Goal: Information Seeking & Learning: Learn about a topic

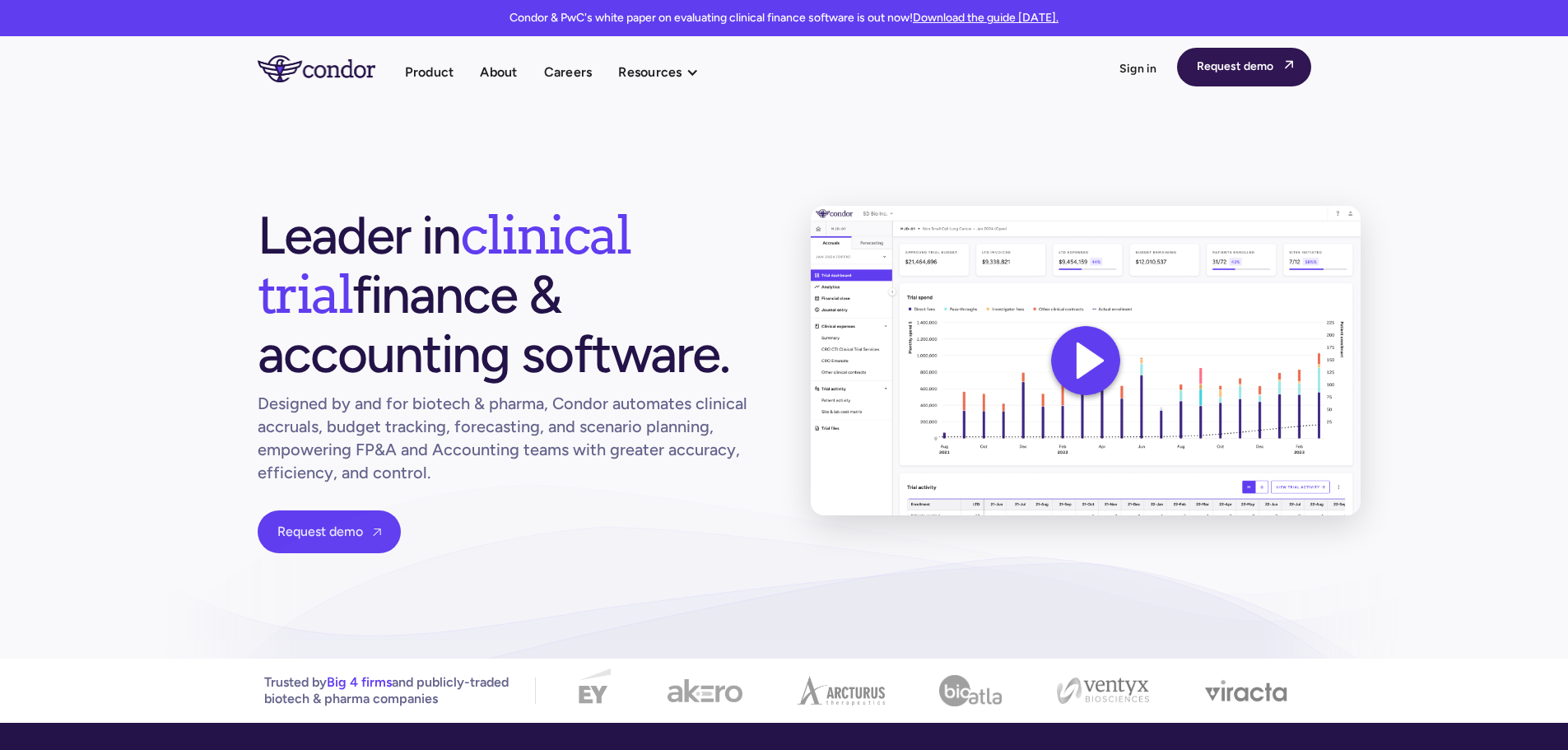
click at [1292, 69] on span "" at bounding box center [1289, 64] width 8 height 10
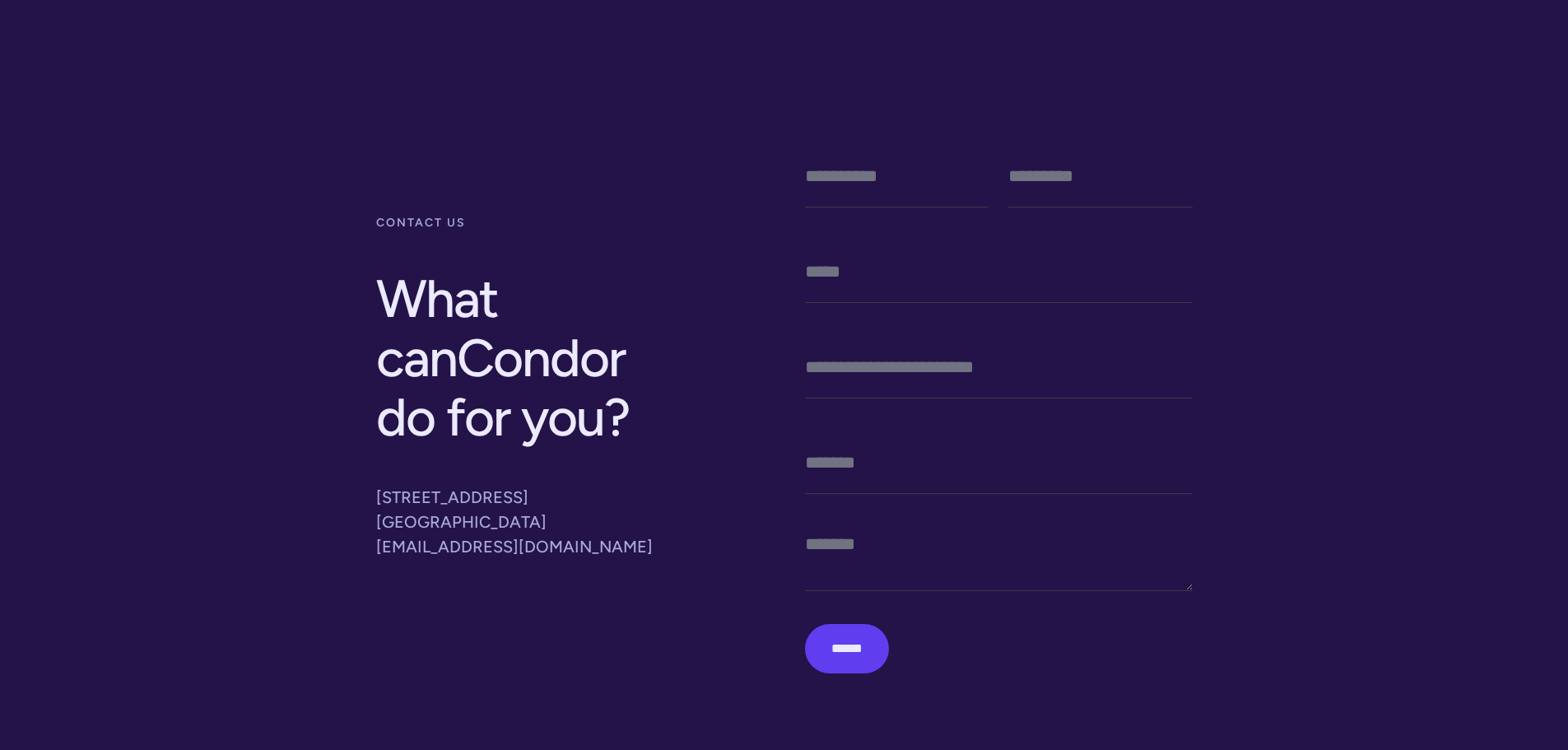
scroll to position [138, 0]
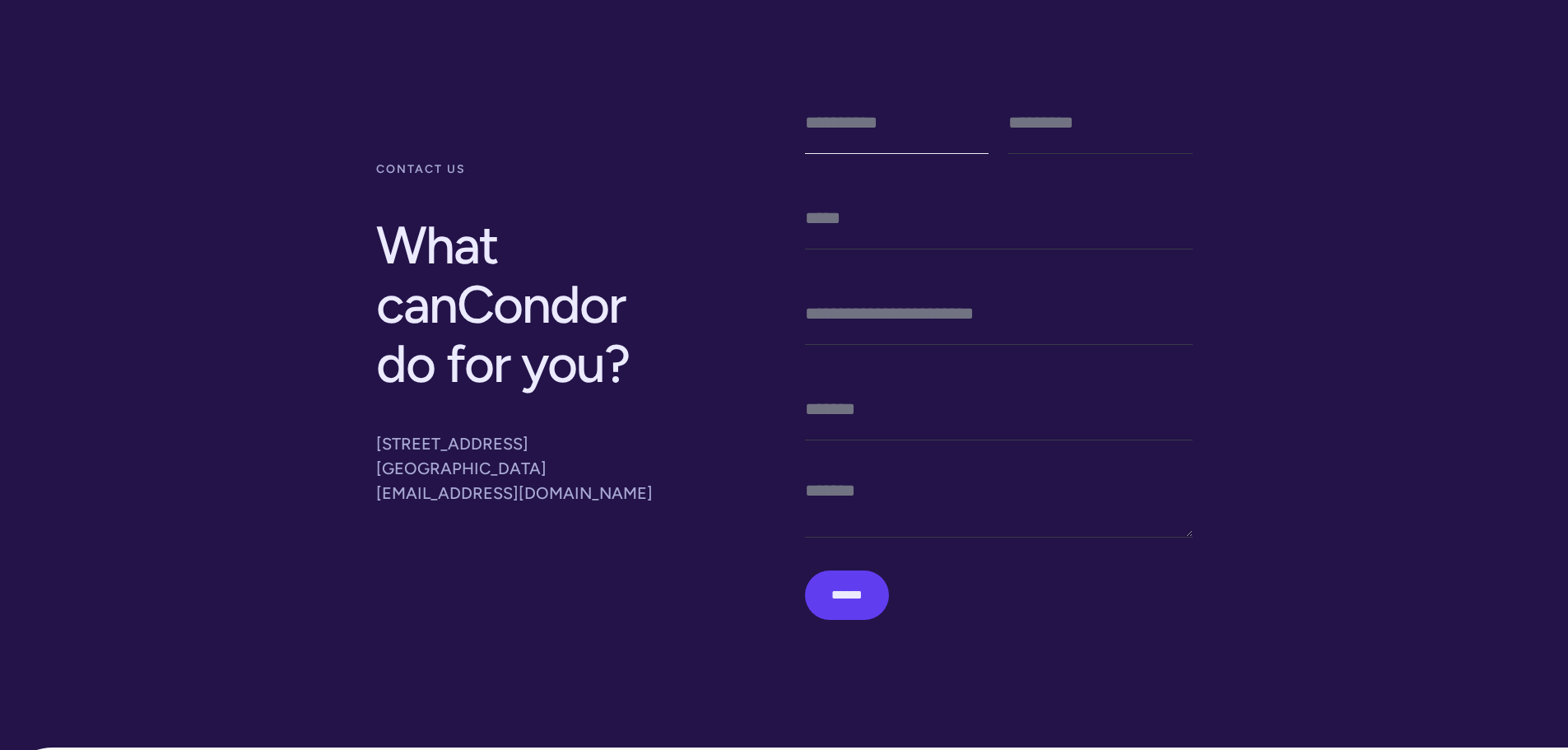
click at [870, 117] on input "Contact Form V1" at bounding box center [897, 122] width 184 height 62
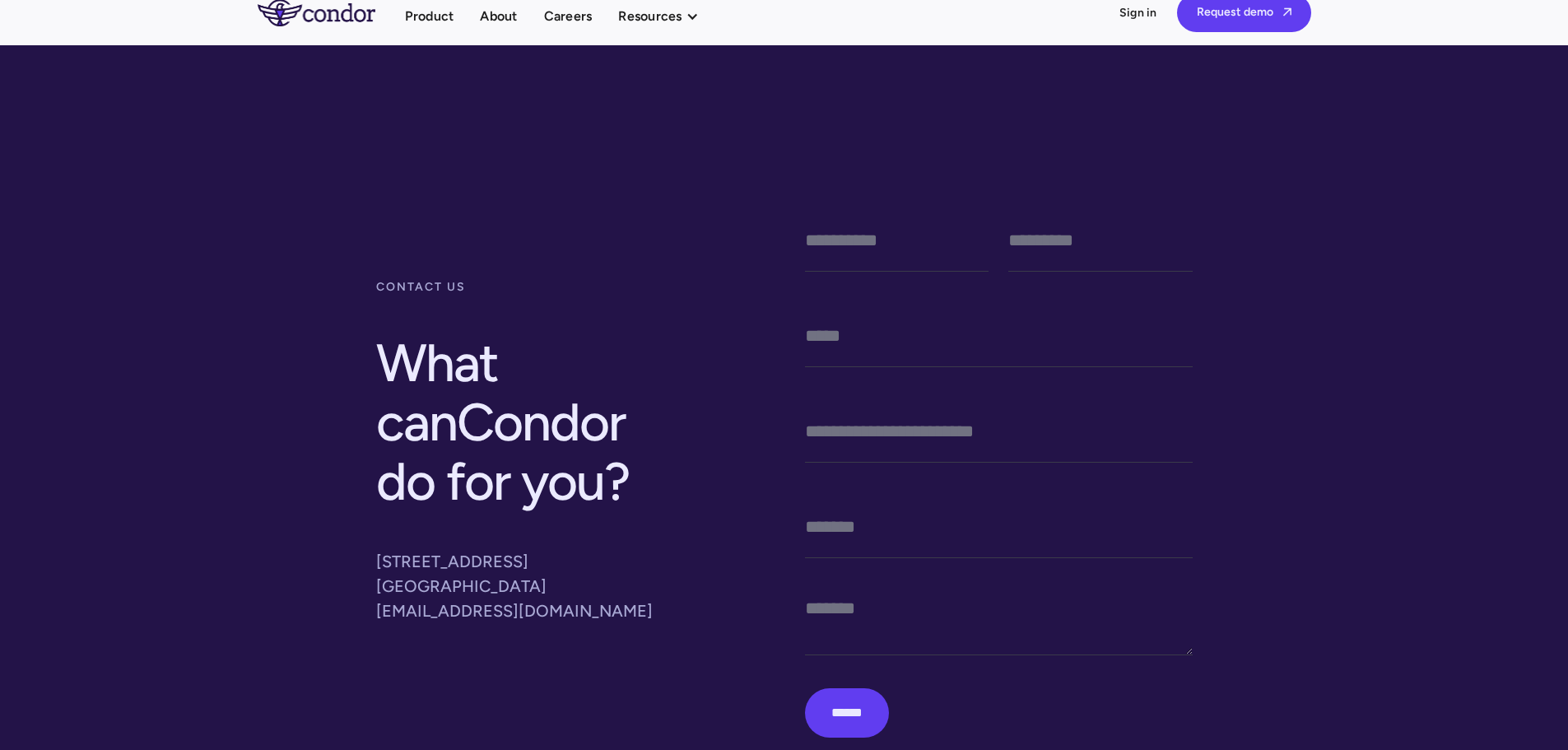
scroll to position [18, 0]
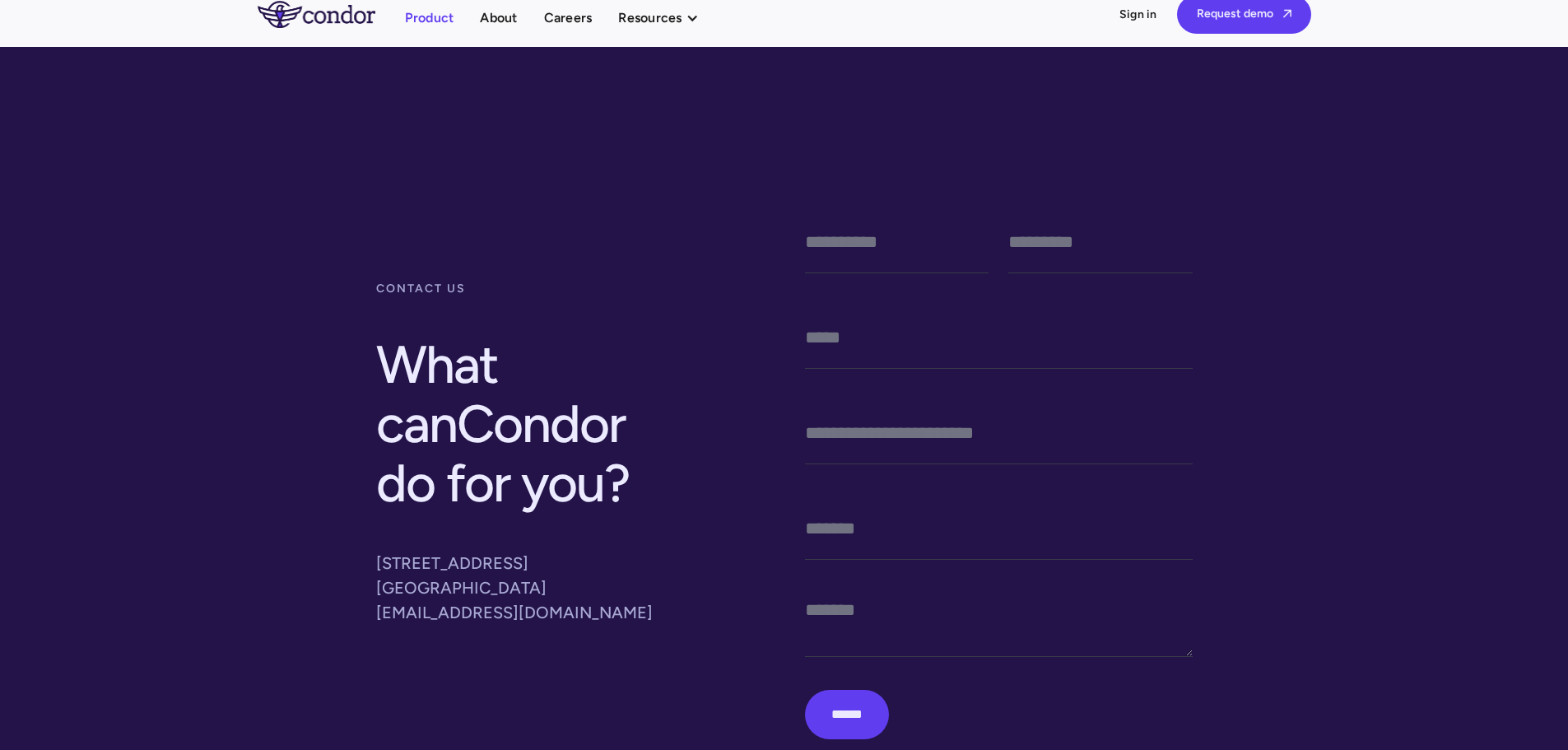
click at [433, 16] on link "Product" at bounding box center [430, 18] width 49 height 23
